Goal: Obtain resource: Download file/media

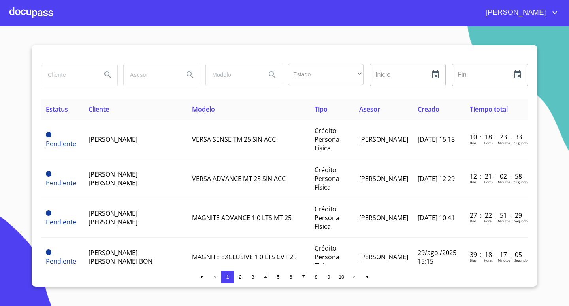
click at [39, 13] on div at bounding box center [30, 12] width 43 height 25
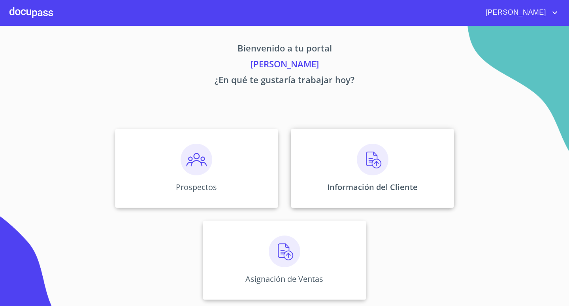
click at [359, 176] on div "Información del Cliente" at bounding box center [372, 167] width 163 height 79
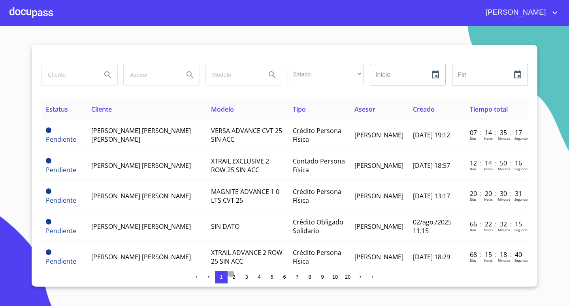
click at [232, 275] on span "2" at bounding box center [234, 277] width 6 height 6
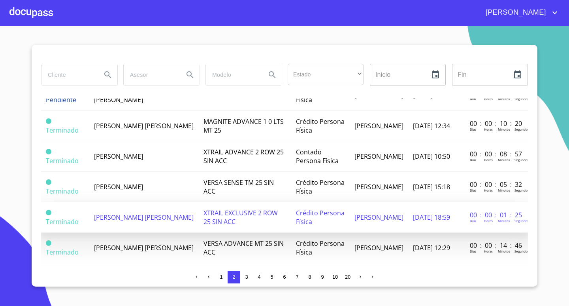
scroll to position [79, 0]
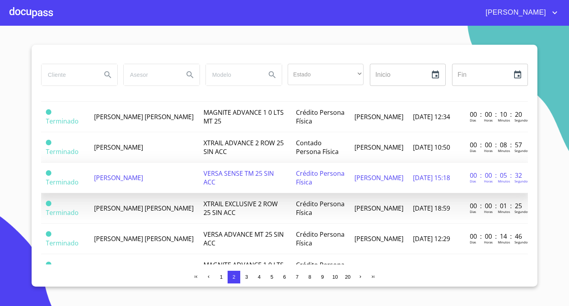
click at [168, 178] on td "[PERSON_NAME]" at bounding box center [143, 177] width 109 height 30
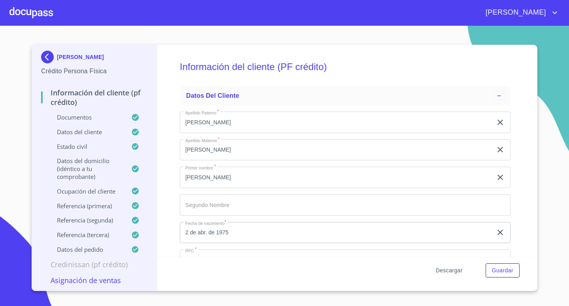
click at [450, 271] on span "Descargar" at bounding box center [449, 270] width 27 height 10
